Goal: Obtain resource: Download file/media

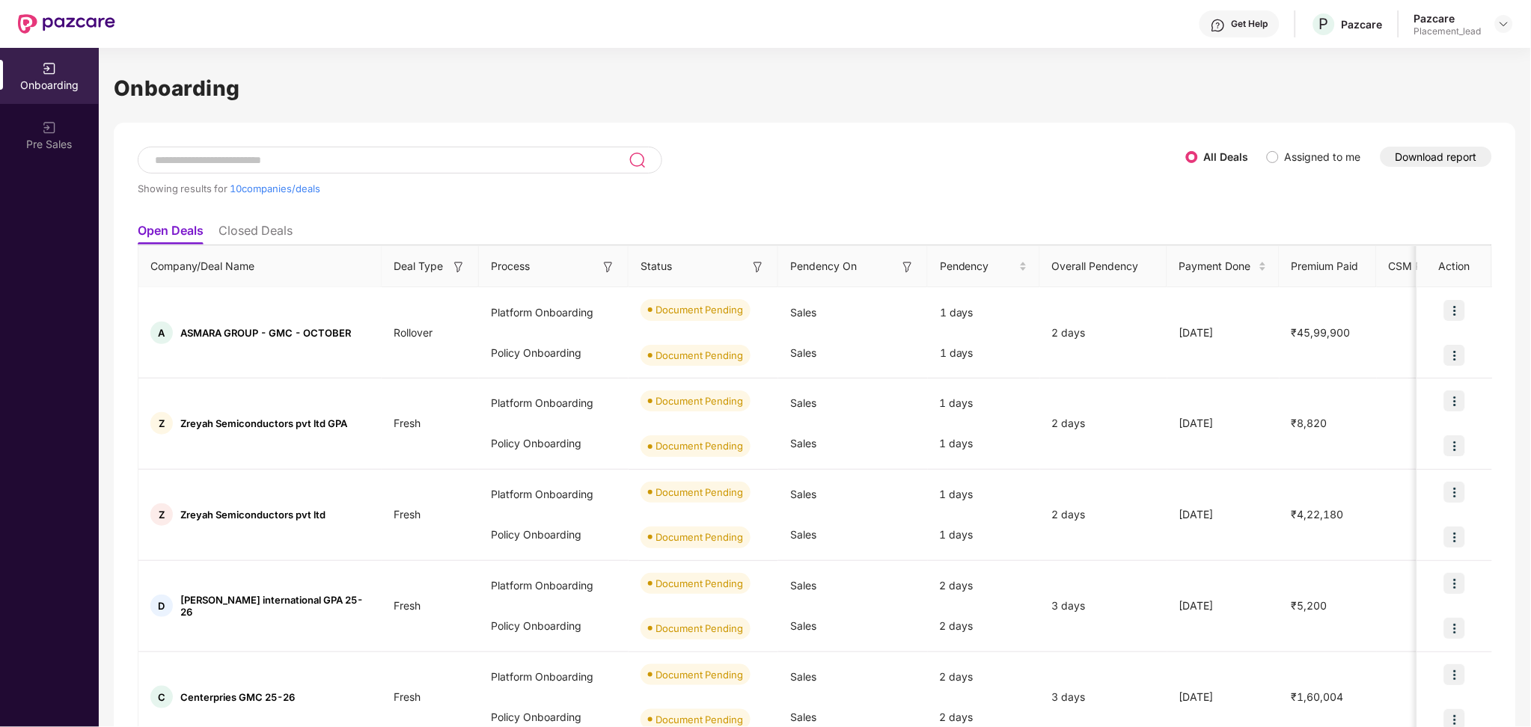
click at [195, 51] on div "Onboarding Showing results for 10 companies/deals All Deals Assigned to me Down…" at bounding box center [815, 651] width 1402 height 1207
click at [1443, 162] on button "Download report" at bounding box center [1435, 157] width 111 height 20
